Goal: Information Seeking & Learning: Check status

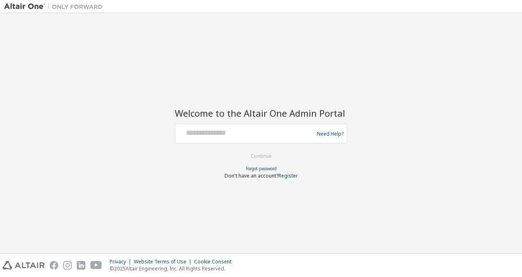
click at [215, 40] on div "Welcome to the Altair One Admin Portal Need Help? Please make sure that you pro…" at bounding box center [261, 133] width 514 height 232
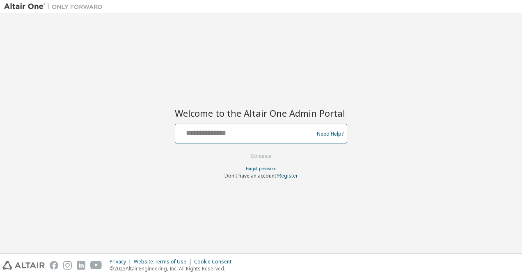
click at [212, 130] on input "text" at bounding box center [246, 132] width 134 height 12
type input "**********"
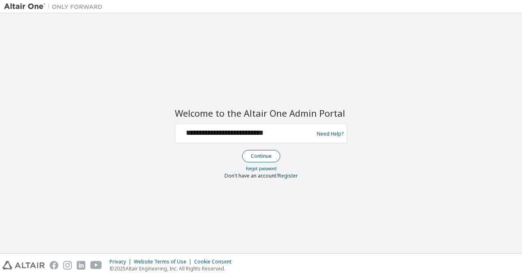
click at [256, 159] on button "Continue" at bounding box center [261, 156] width 38 height 12
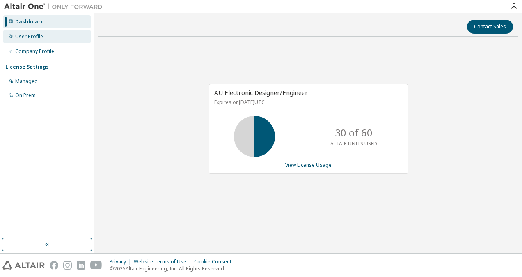
click at [62, 41] on div "User Profile" at bounding box center [46, 36] width 87 height 13
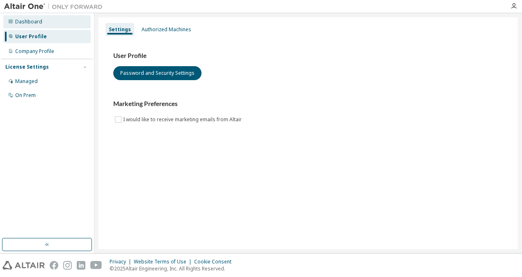
click at [59, 24] on div "Dashboard" at bounding box center [46, 21] width 87 height 13
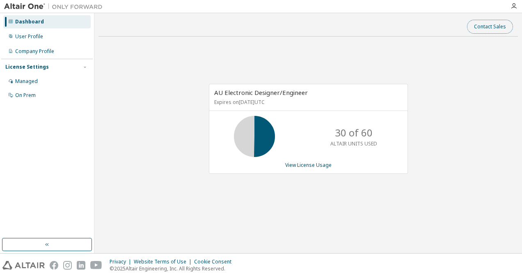
click at [489, 29] on button "Contact Sales" at bounding box center [490, 27] width 46 height 14
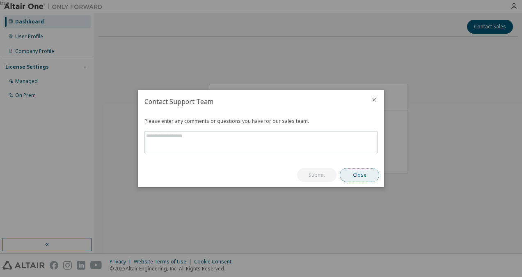
click at [367, 171] on button "Close" at bounding box center [359, 175] width 39 height 14
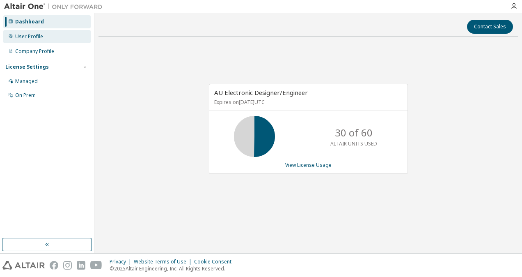
click at [46, 38] on div "User Profile" at bounding box center [46, 36] width 87 height 13
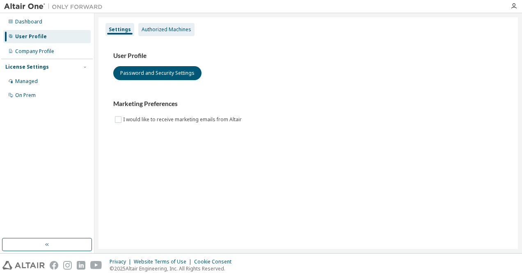
click at [158, 31] on div "Authorized Machines" at bounding box center [167, 29] width 50 height 7
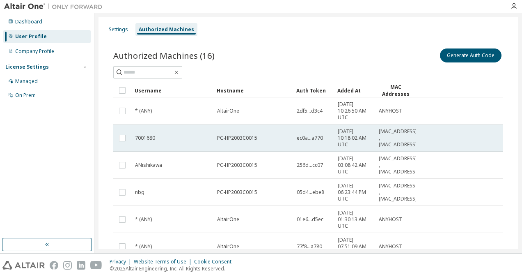
click at [187, 135] on div "7001680" at bounding box center [172, 138] width 75 height 7
click at [243, 139] on span "PC-HP2003C0015" at bounding box center [237, 138] width 40 height 7
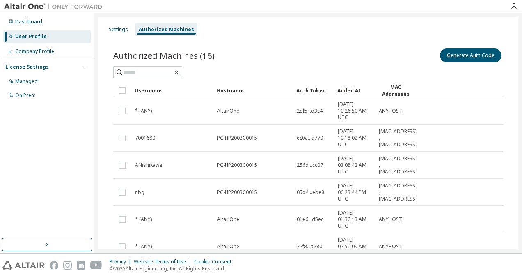
click at [243, 139] on span "PC-HP2003C0015" at bounding box center [237, 138] width 40 height 7
click at [45, 52] on div "Company Profile" at bounding box center [34, 51] width 39 height 7
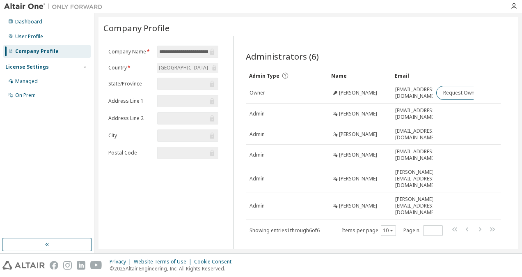
click at [42, 64] on div "License Settings" at bounding box center [27, 67] width 44 height 7
click at [40, 38] on div "User Profile" at bounding box center [29, 36] width 28 height 7
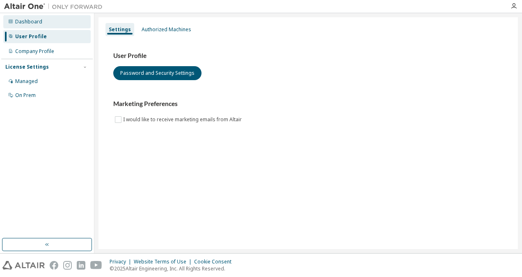
click at [40, 25] on div "Dashboard" at bounding box center [46, 21] width 87 height 13
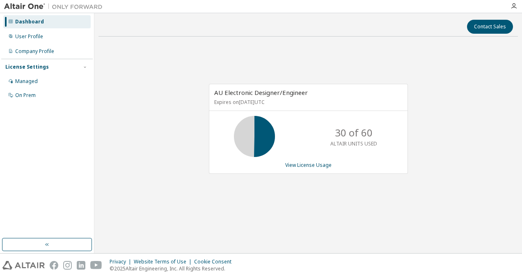
click at [345, 133] on p "30 of 60" at bounding box center [354, 133] width 38 height 14
click at [324, 163] on link "View License Usage" at bounding box center [308, 164] width 46 height 7
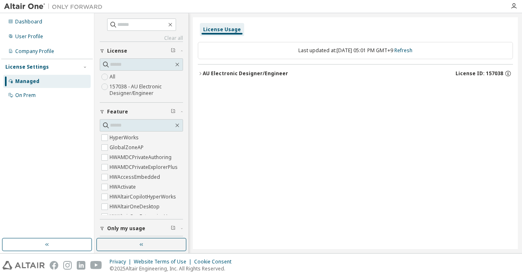
click at [115, 89] on label "157038 - AU Electronic Designer/Engineer" at bounding box center [146, 90] width 73 height 16
click at [201, 73] on icon "button" at bounding box center [200, 73] width 5 height 5
click at [223, 75] on div "AU Electronic Designer/Engineer" at bounding box center [245, 73] width 85 height 7
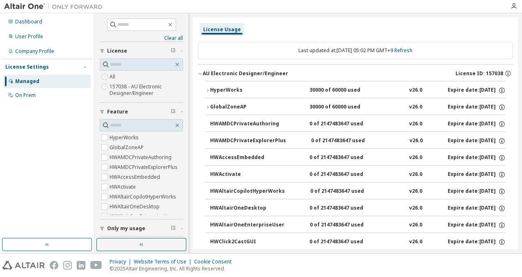
click at [133, 228] on span "Only my usage" at bounding box center [126, 228] width 38 height 7
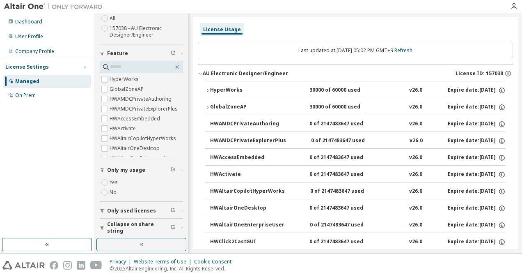
scroll to position [59, 0]
click at [125, 209] on span "Only used licenses" at bounding box center [131, 210] width 49 height 7
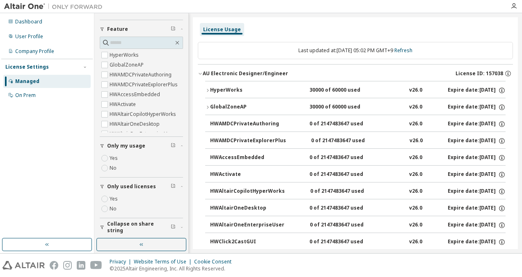
click at [117, 144] on span "Only my usage" at bounding box center [126, 145] width 38 height 7
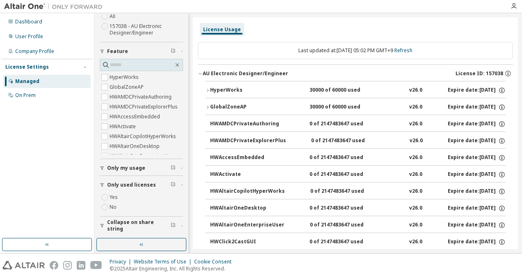
scroll to position [59, 0]
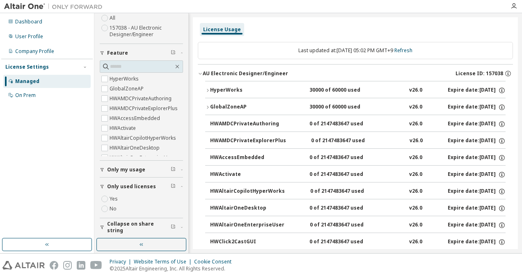
click at [133, 183] on span "Only used licenses" at bounding box center [131, 186] width 49 height 7
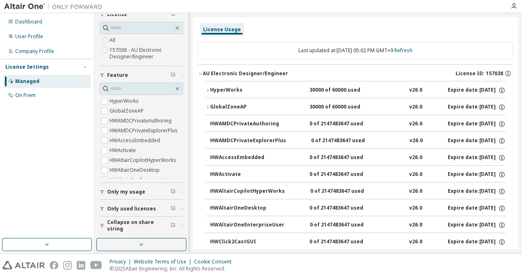
scroll to position [35, 0]
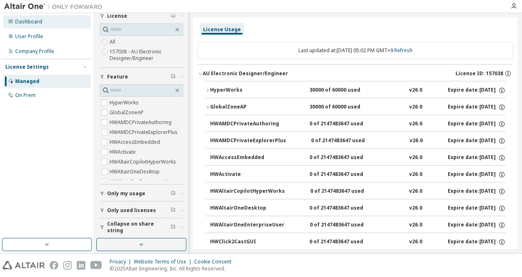
click at [46, 27] on div "Dashboard" at bounding box center [46, 21] width 87 height 13
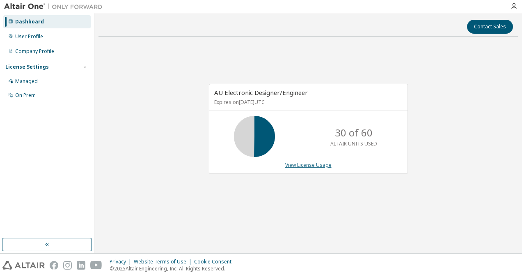
click at [305, 166] on link "View License Usage" at bounding box center [308, 164] width 46 height 7
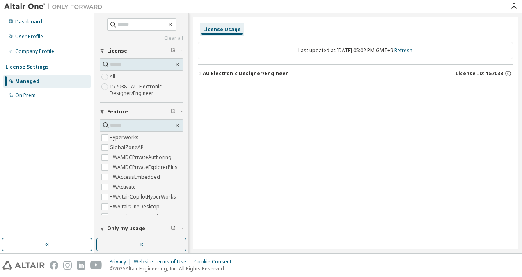
click at [219, 55] on div "Last updated at: Thu 2025-10-02 05:02 PM GMT+9 Refresh" at bounding box center [355, 50] width 315 height 17
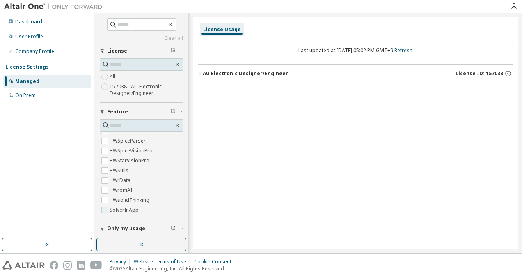
scroll to position [1242, 0]
click at [24, 97] on div "On Prem" at bounding box center [25, 95] width 21 height 7
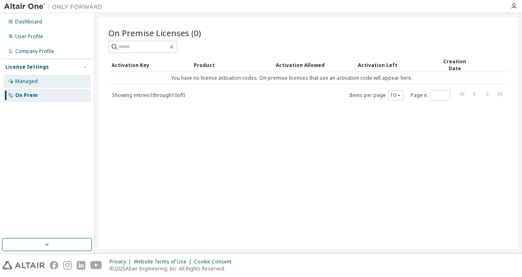
click at [35, 80] on div "Managed" at bounding box center [26, 81] width 23 height 7
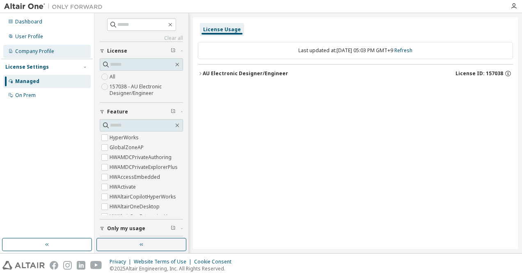
click at [44, 55] on div "Company Profile" at bounding box center [46, 51] width 87 height 13
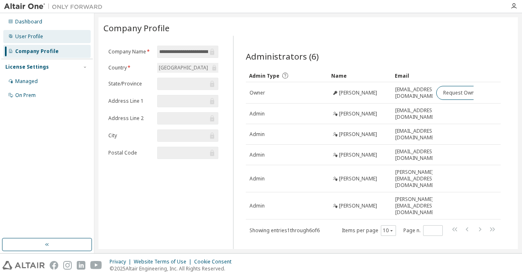
click at [50, 42] on div "User Profile" at bounding box center [46, 36] width 87 height 13
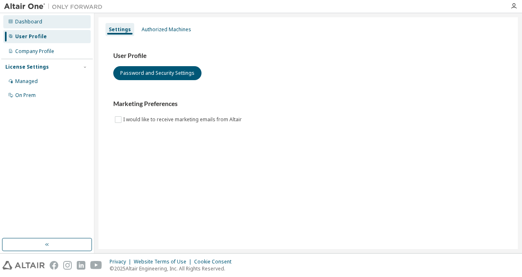
click at [67, 25] on div "Dashboard" at bounding box center [46, 21] width 87 height 13
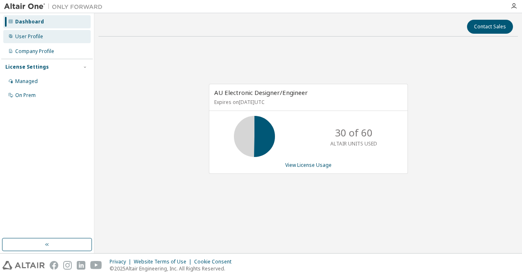
click at [67, 39] on div "User Profile" at bounding box center [46, 36] width 87 height 13
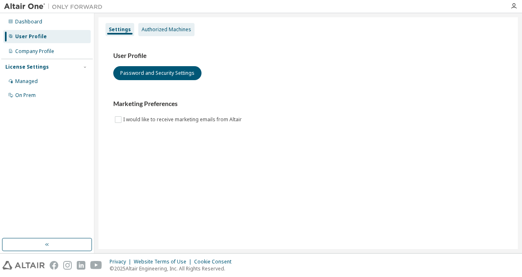
click at [163, 34] on div "Authorized Machines" at bounding box center [166, 29] width 56 height 13
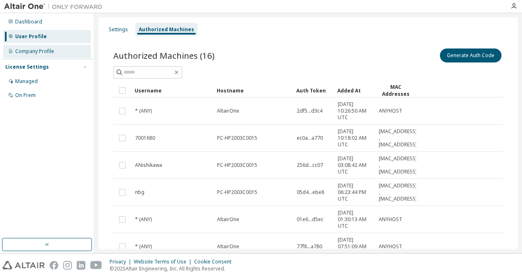
click at [67, 48] on div "Company Profile" at bounding box center [46, 51] width 87 height 13
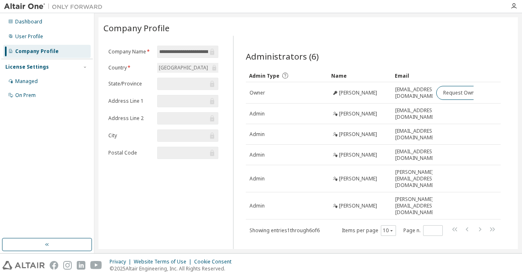
click at [56, 70] on div "License Settings" at bounding box center [46, 66] width 83 height 7
click at [54, 78] on div "Managed" at bounding box center [46, 81] width 87 height 13
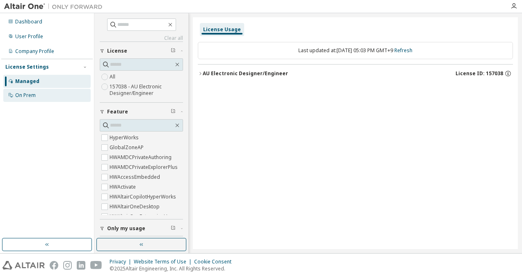
click at [51, 94] on div "On Prem" at bounding box center [46, 95] width 87 height 13
